Goal: Information Seeking & Learning: Learn about a topic

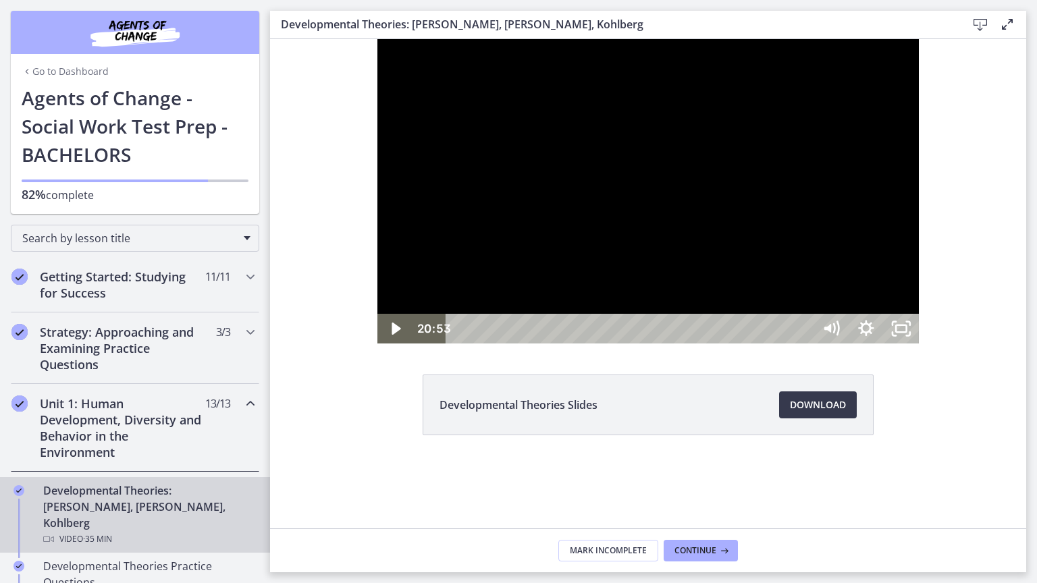
scroll to position [203, 0]
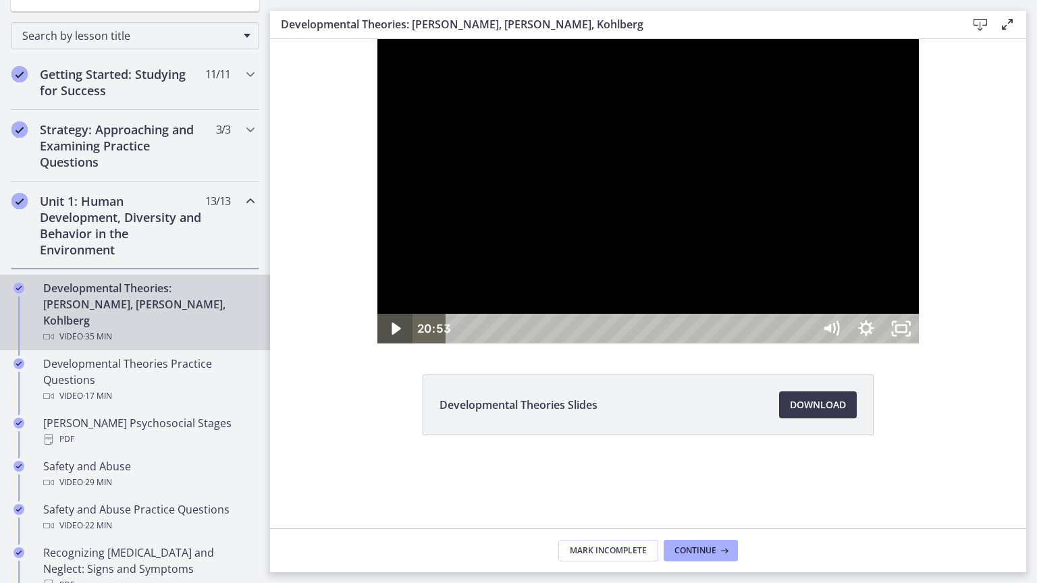
click at [392, 335] on icon "Play Video" at bounding box center [396, 329] width 9 height 12
click at [922, 347] on icon "Unfullscreen" at bounding box center [902, 329] width 42 height 36
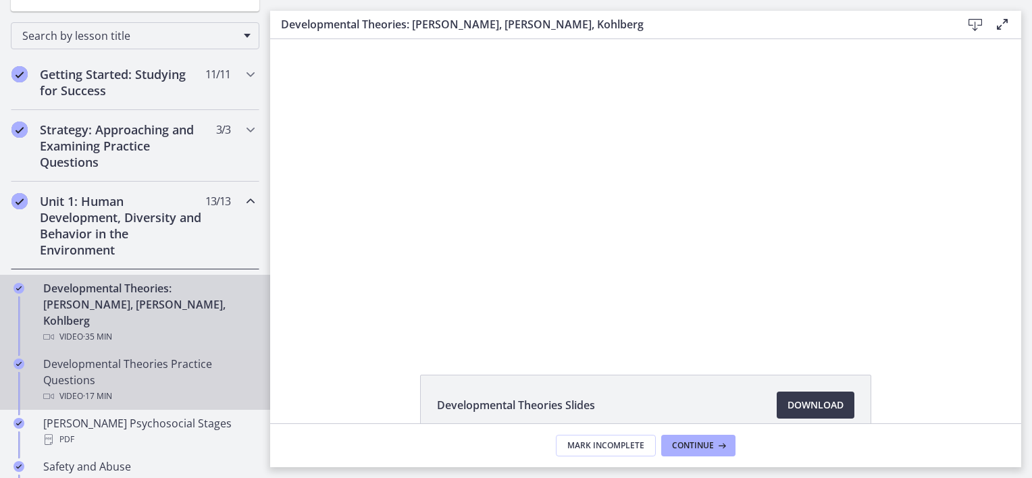
click at [146, 367] on div "Developmental Theories Practice Questions Video · 17 min" at bounding box center [148, 380] width 211 height 49
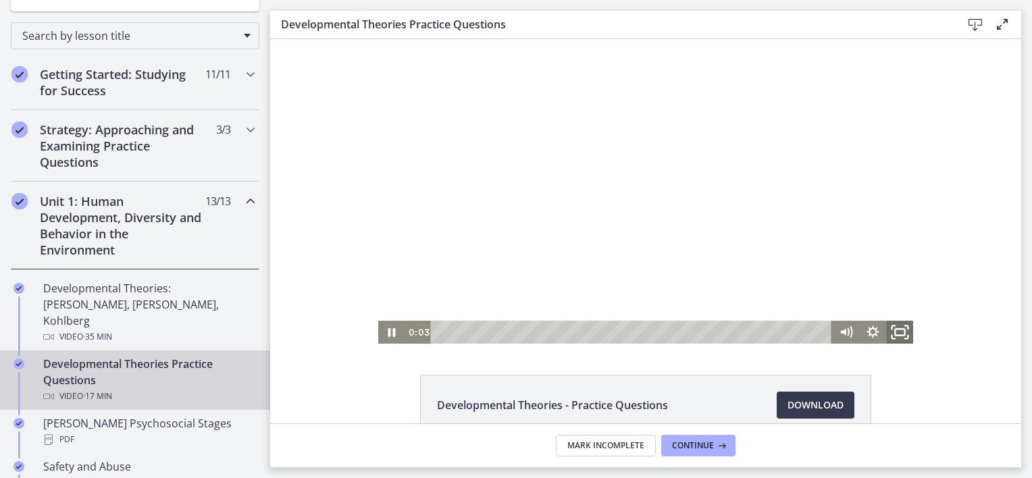
click at [895, 330] on rect "Fullscreen" at bounding box center [899, 332] width 9 height 7
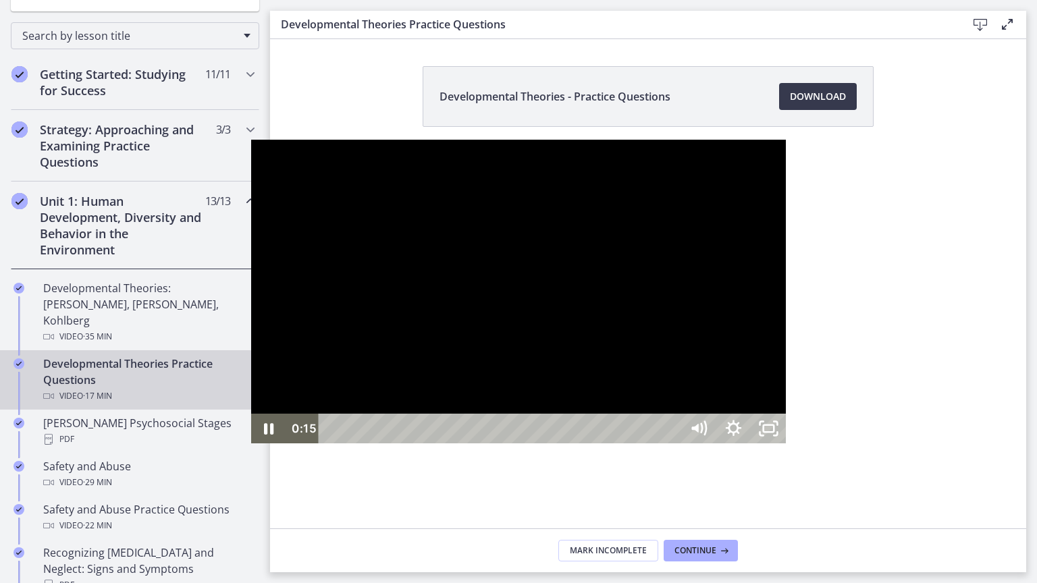
click at [608, 213] on div at bounding box center [519, 292] width 536 height 305
click at [249, 447] on icon "Play Video" at bounding box center [270, 429] width 42 height 36
click at [247, 447] on icon "Pause" at bounding box center [268, 429] width 42 height 36
click at [265, 435] on icon "Play Video" at bounding box center [269, 429] width 9 height 12
click at [263, 436] on icon "Pause" at bounding box center [268, 430] width 11 height 14
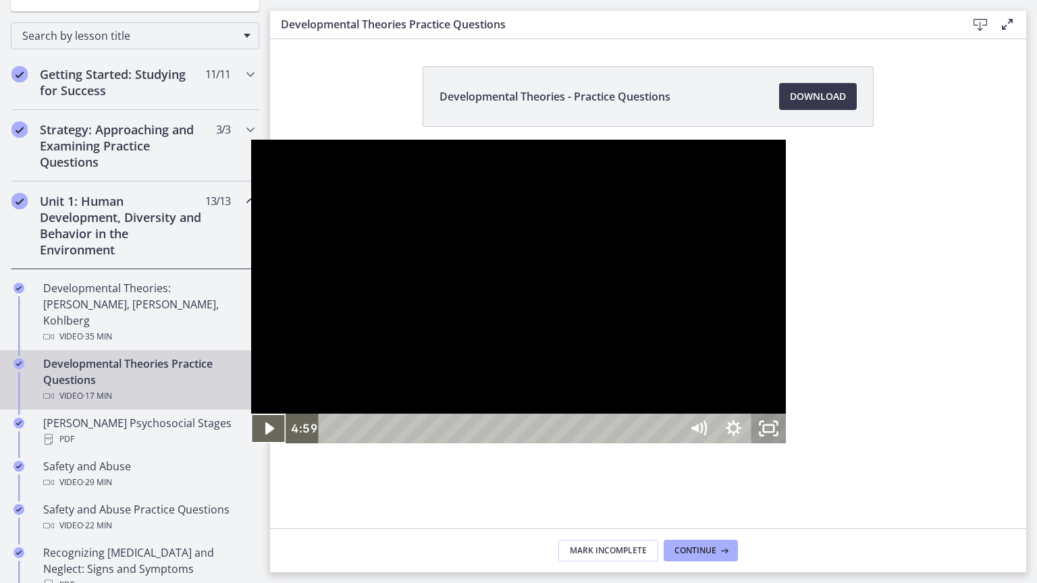
click at [786, 444] on icon "Unfullscreen" at bounding box center [768, 429] width 35 height 30
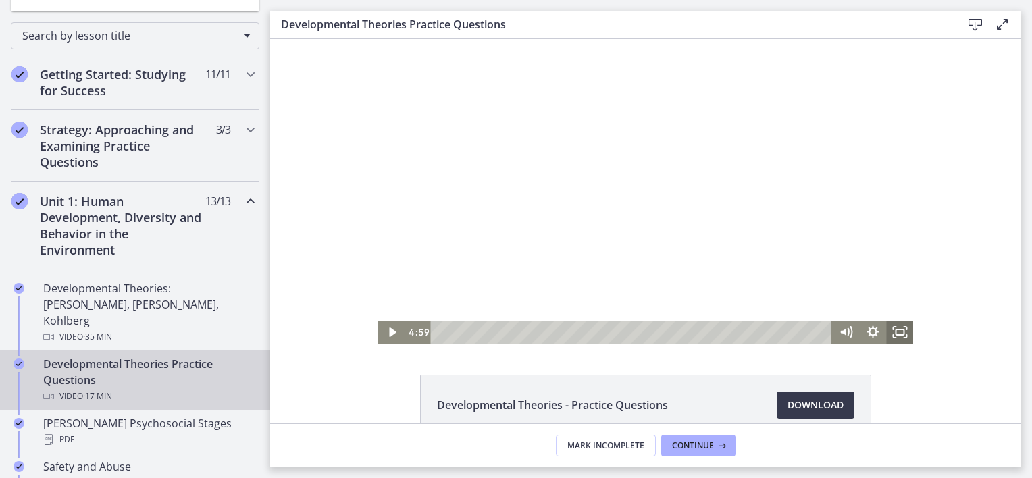
drag, startPoint x: 891, startPoint y: 327, endPoint x: 1162, endPoint y: 436, distance: 291.4
click at [891, 327] on icon "Fullscreen" at bounding box center [899, 332] width 27 height 23
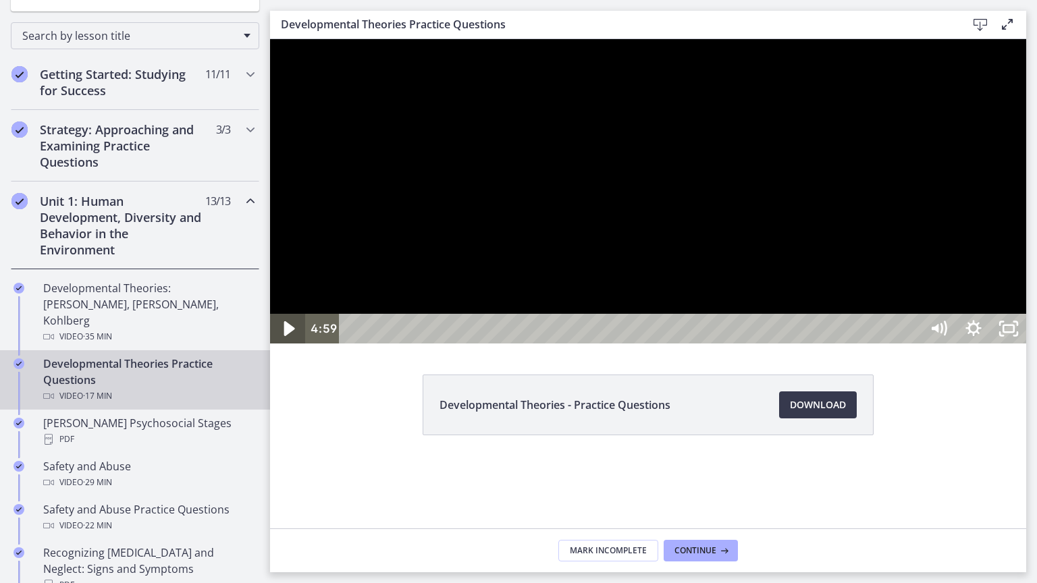
click at [280, 347] on icon "Play Video" at bounding box center [289, 329] width 42 height 36
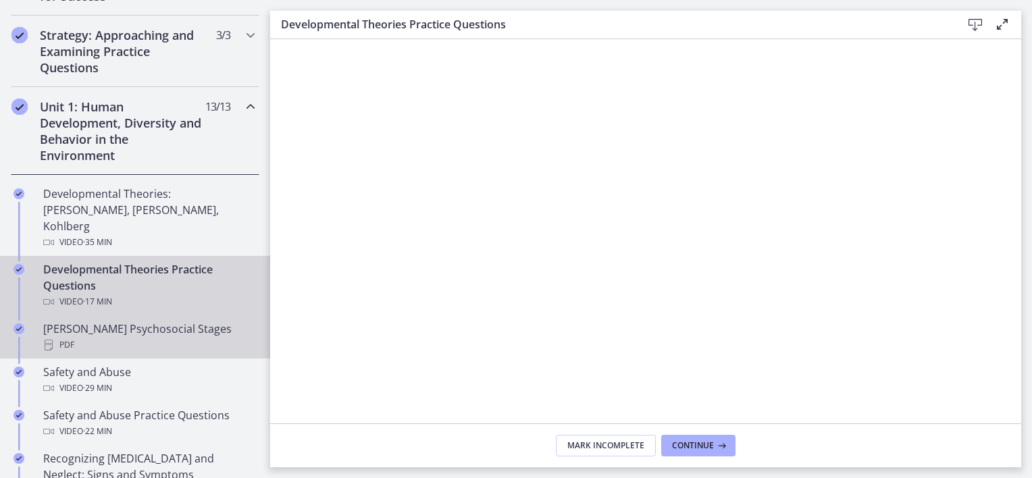
scroll to position [338, 0]
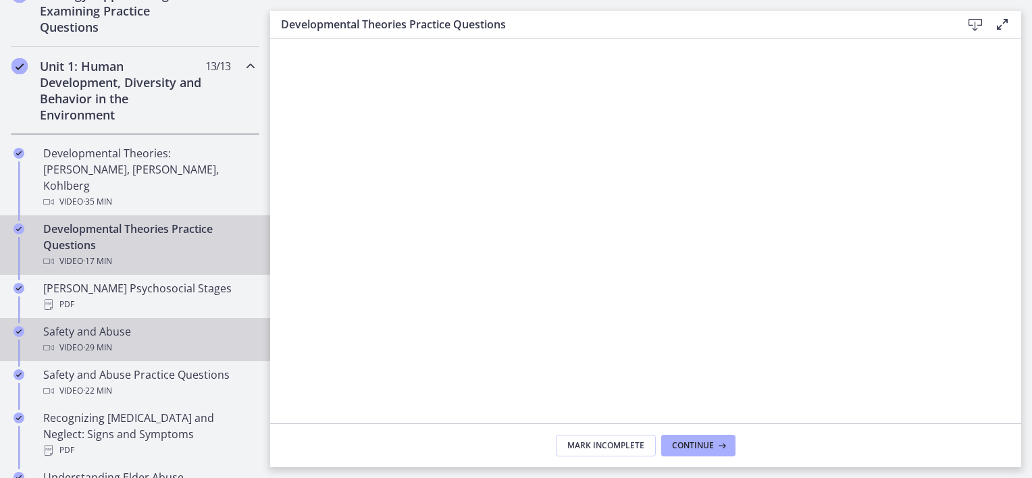
click at [116, 323] on div "Safety and Abuse Video · 29 min" at bounding box center [148, 339] width 211 height 32
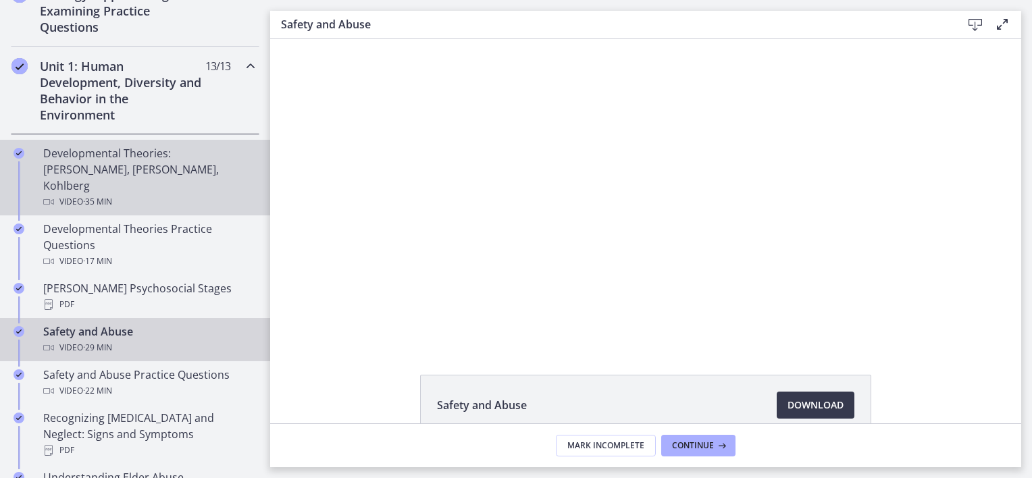
click at [126, 194] on div "Video · 35 min" at bounding box center [148, 202] width 211 height 16
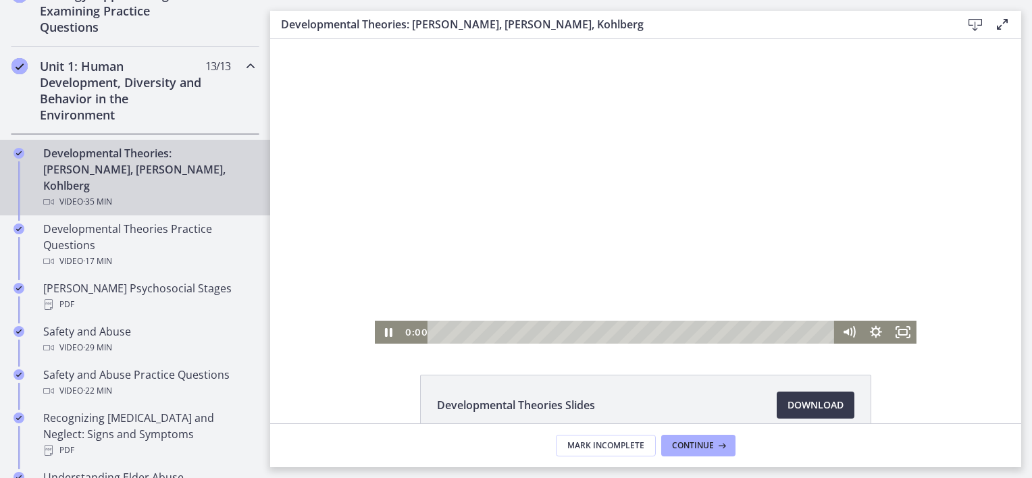
click at [270, 300] on html "Click for sound @keyframes VOLUME_SMALL_WAVE_FLASH { 0% { opacity: 0; } 33% { o…" at bounding box center [645, 191] width 751 height 305
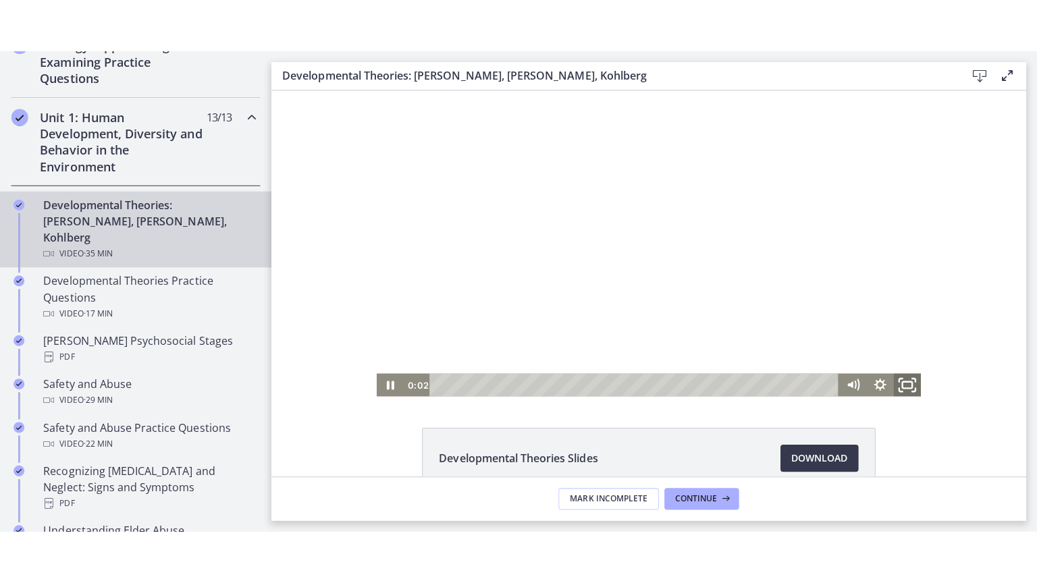
click at [900, 382] on icon "Fullscreen" at bounding box center [904, 384] width 32 height 28
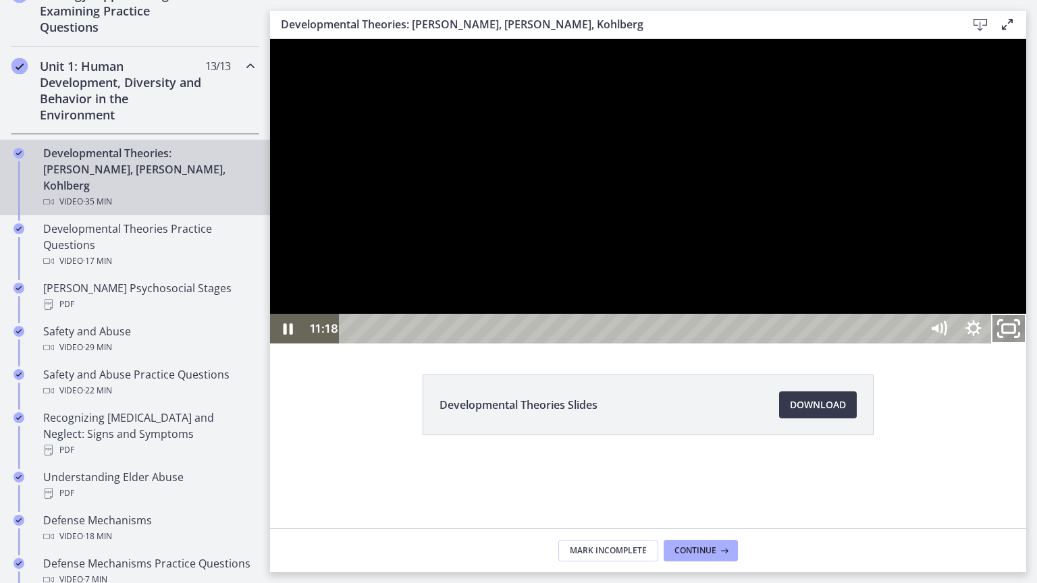
click at [1030, 347] on icon "Unfullscreen" at bounding box center [1009, 329] width 42 height 36
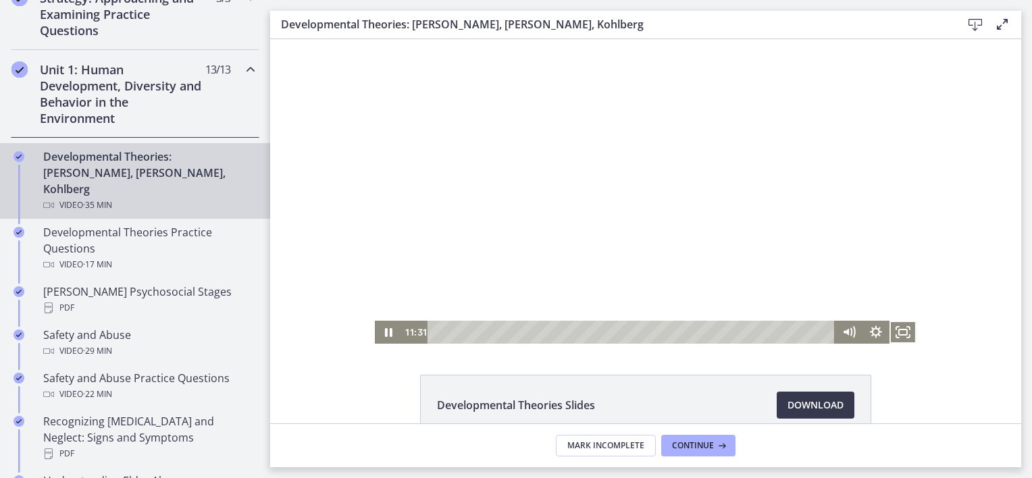
scroll to position [338, 0]
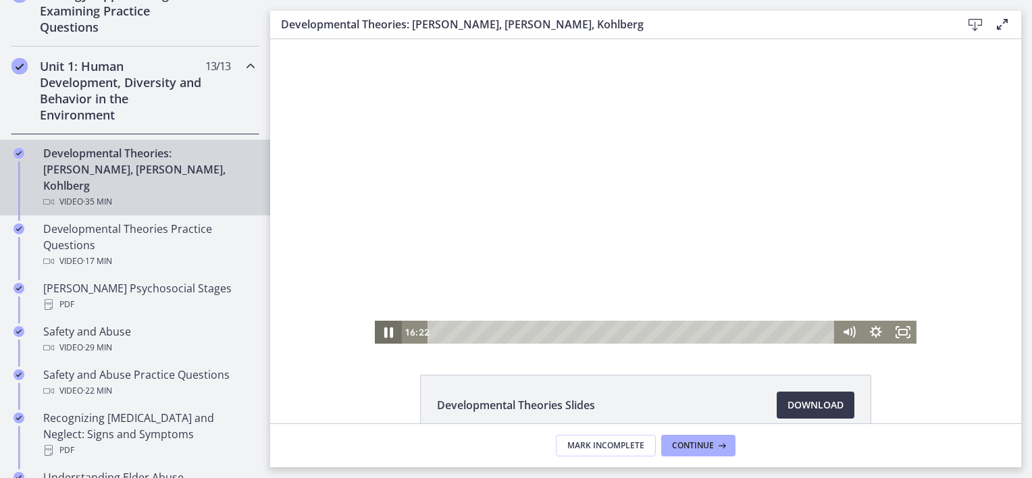
click at [389, 332] on icon "Pause" at bounding box center [388, 333] width 32 height 28
